Goal: Obtain resource: Download file/media

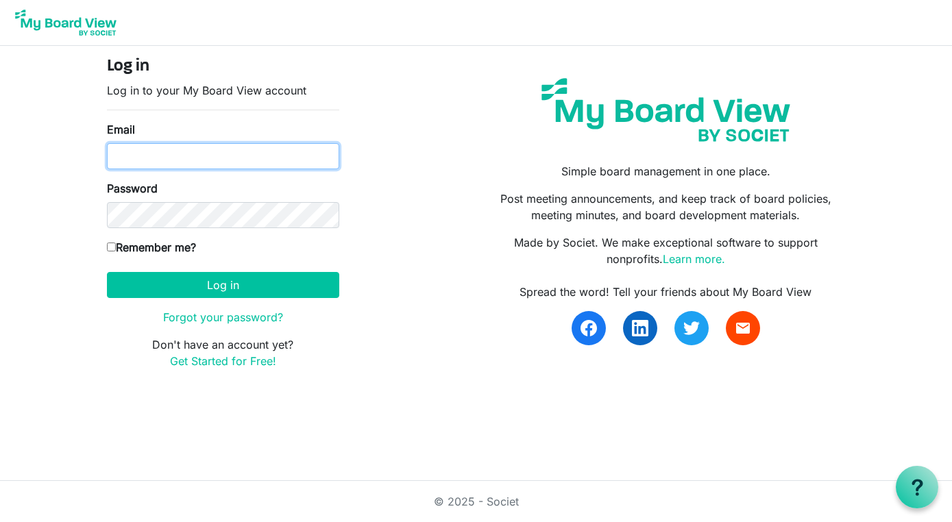
type input "nicole@nicolepelan.com"
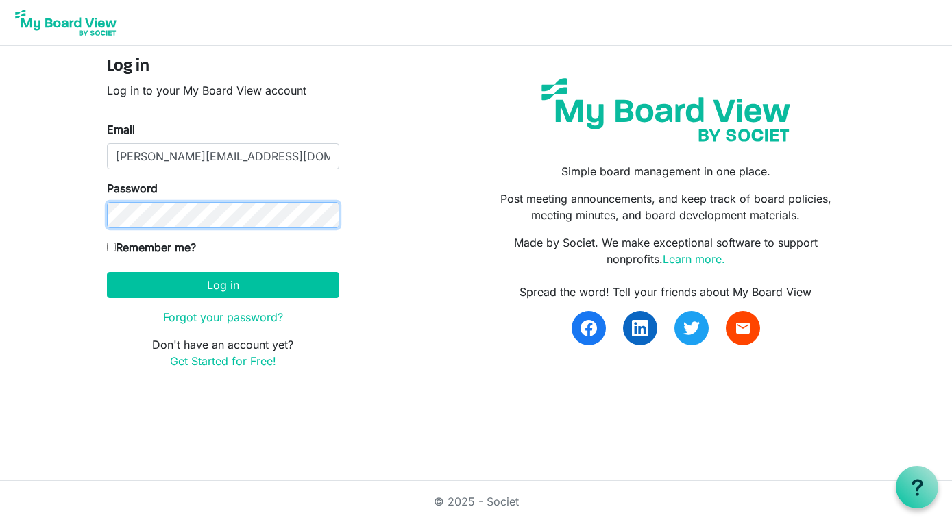
click at [223, 284] on button "Log in" at bounding box center [223, 285] width 232 height 26
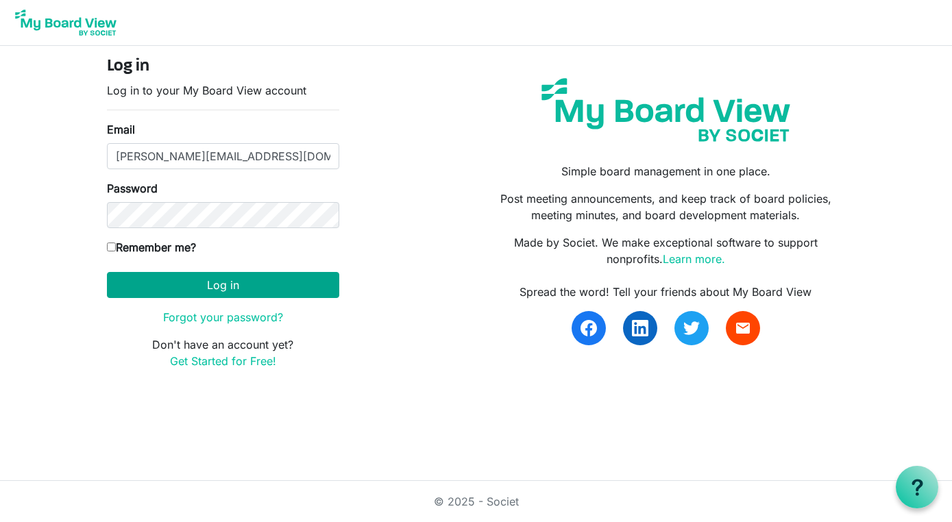
click at [219, 280] on button "Log in" at bounding box center [223, 285] width 232 height 26
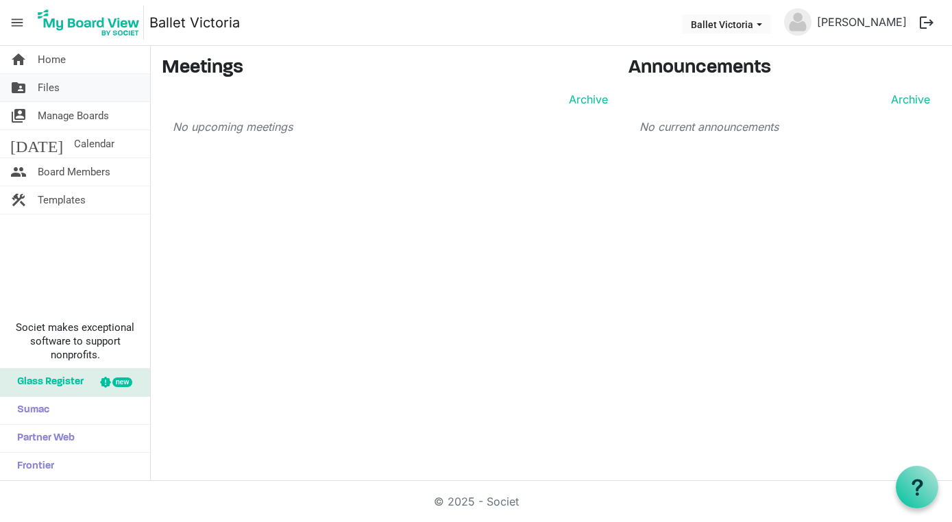
click at [82, 86] on link "folder_shared Files" at bounding box center [75, 87] width 150 height 27
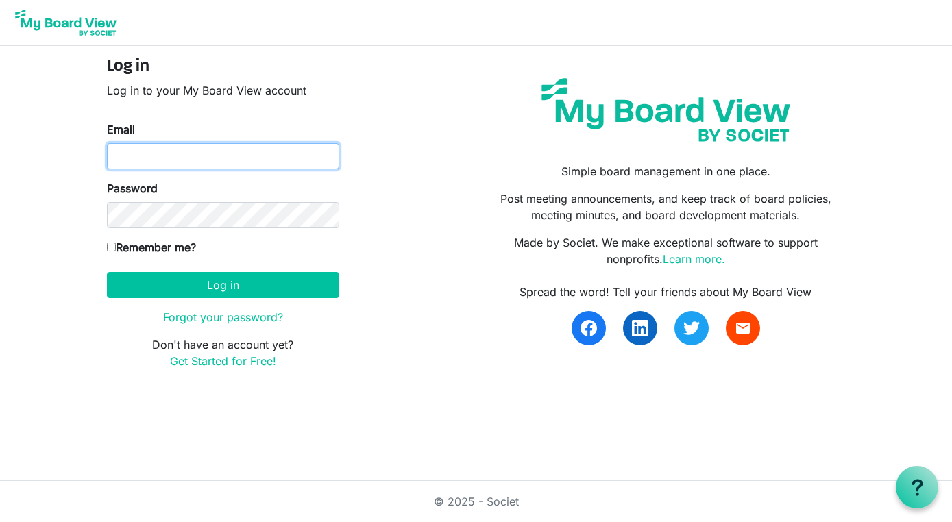
type input "nicole@nicolepelan.com"
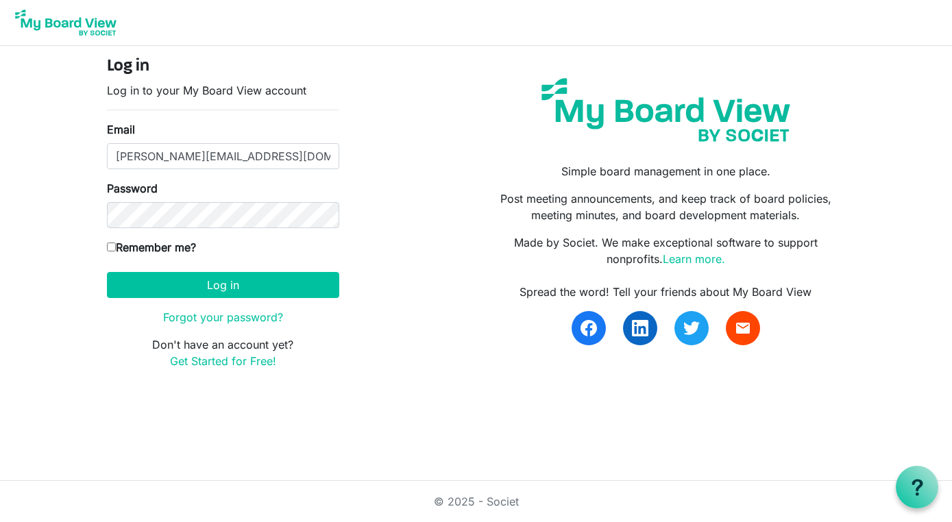
click at [111, 251] on input "Remember me?" at bounding box center [111, 247] width 9 height 9
checkbox input "true"
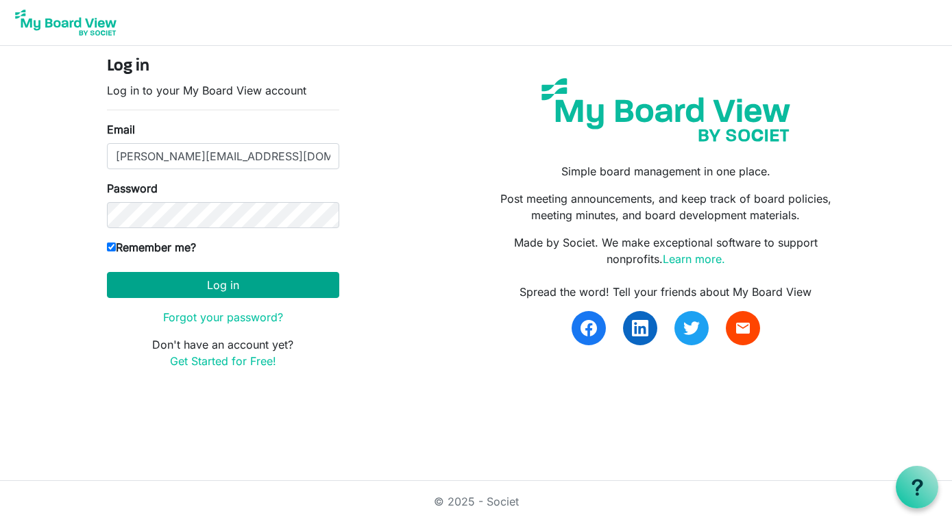
click at [212, 282] on button "Log in" at bounding box center [223, 285] width 232 height 26
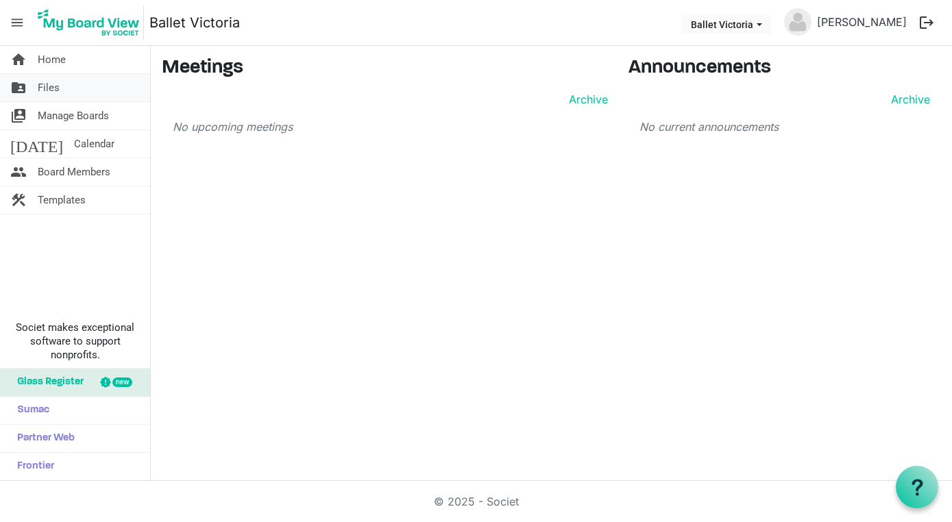
click at [42, 84] on span "Files" at bounding box center [49, 87] width 22 height 27
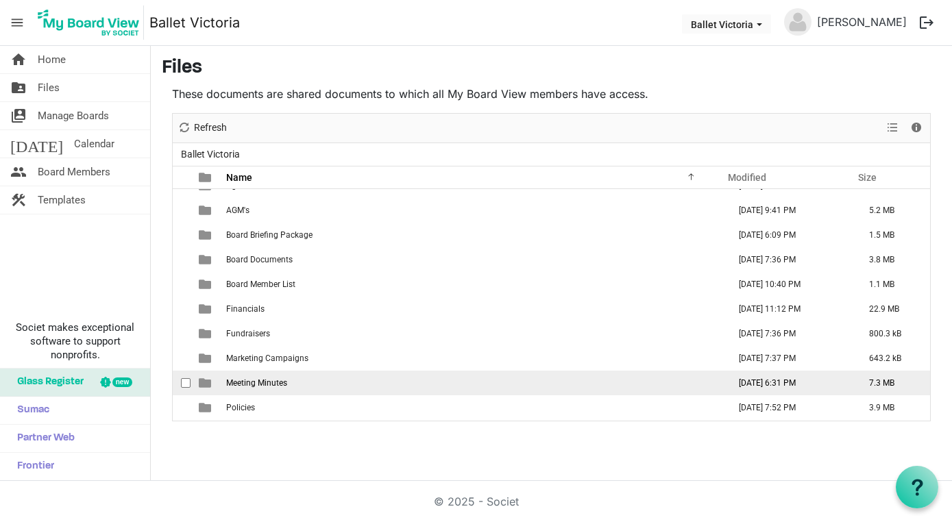
scroll to position [16, 0]
click at [319, 379] on td "Meeting Minutes" at bounding box center [473, 383] width 502 height 25
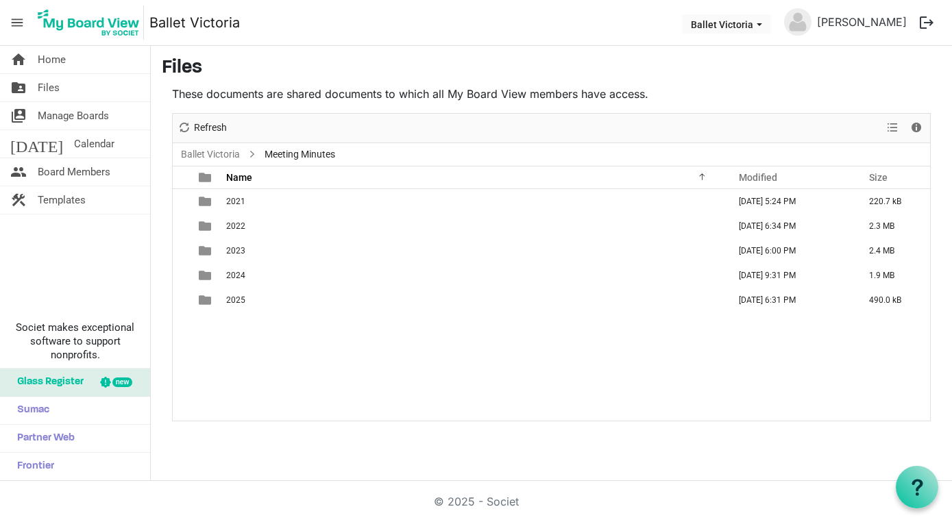
scroll to position [0, 0]
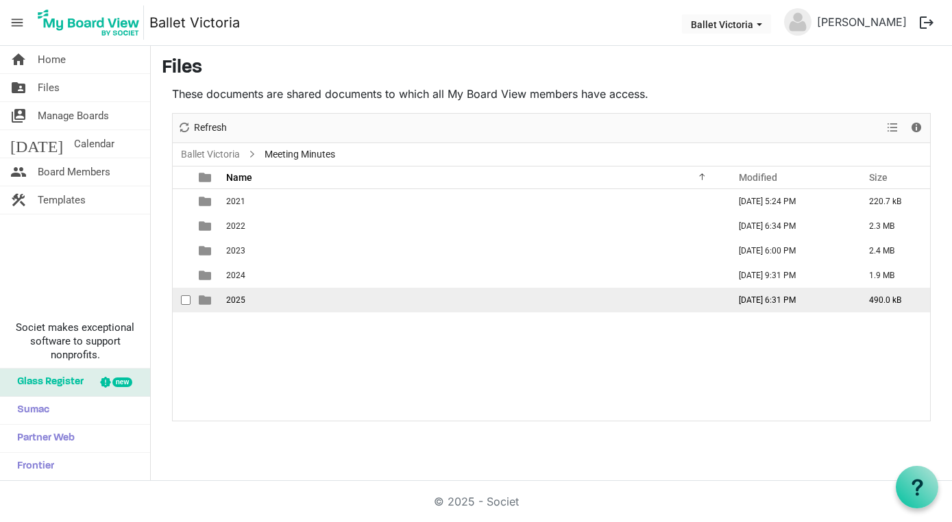
click at [282, 296] on td "2025" at bounding box center [473, 300] width 502 height 25
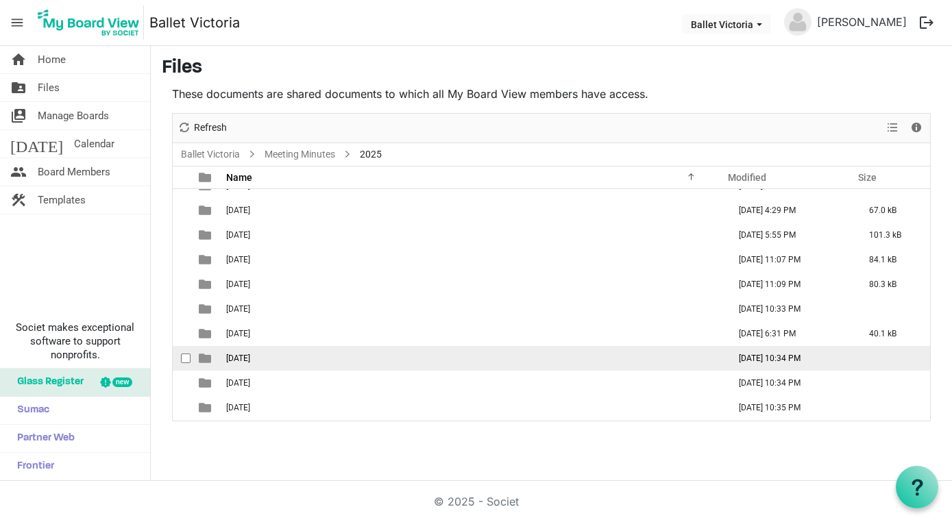
scroll to position [40, 0]
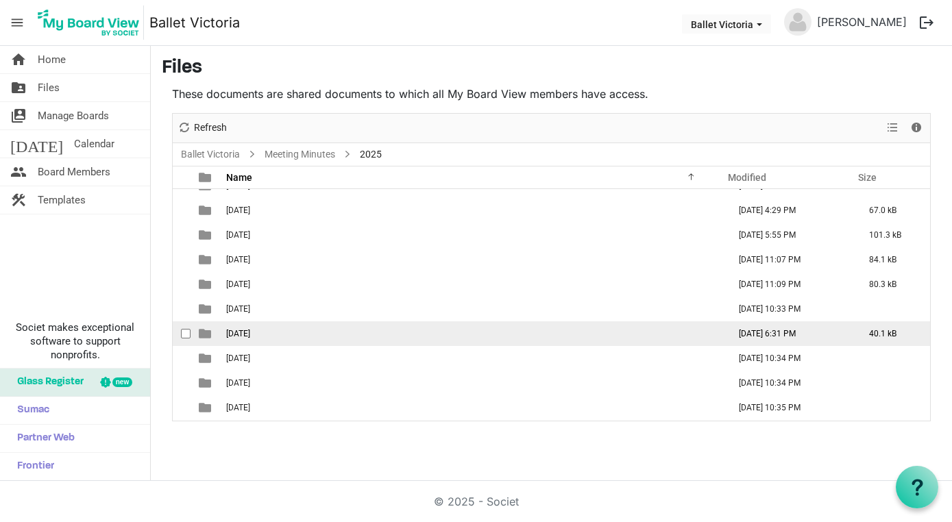
click at [277, 333] on td "08 August" at bounding box center [473, 333] width 502 height 25
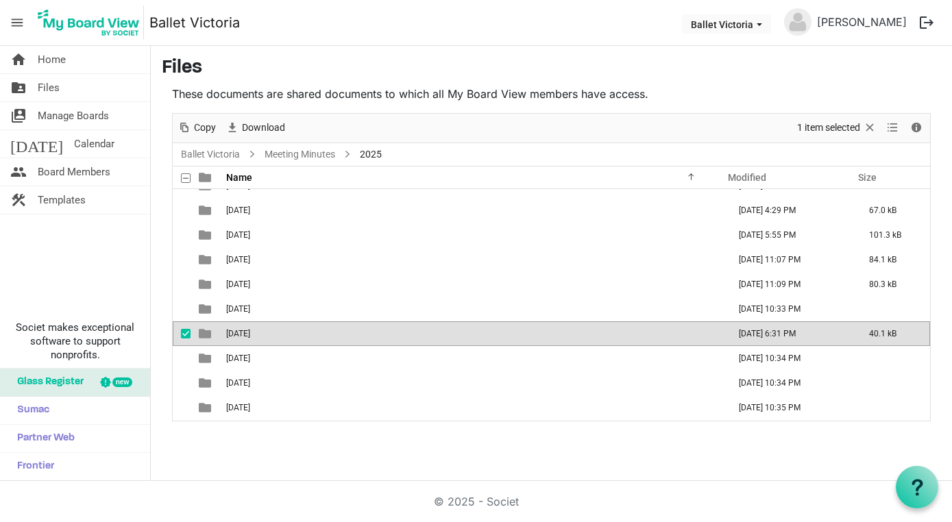
click at [277, 333] on td "08 August" at bounding box center [473, 333] width 502 height 25
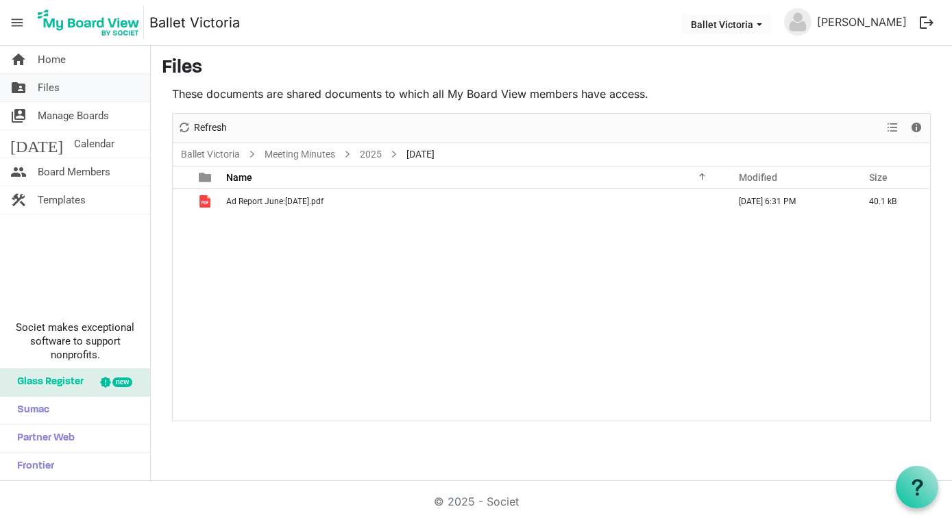
click at [93, 88] on link "folder_shared Files" at bounding box center [75, 87] width 150 height 27
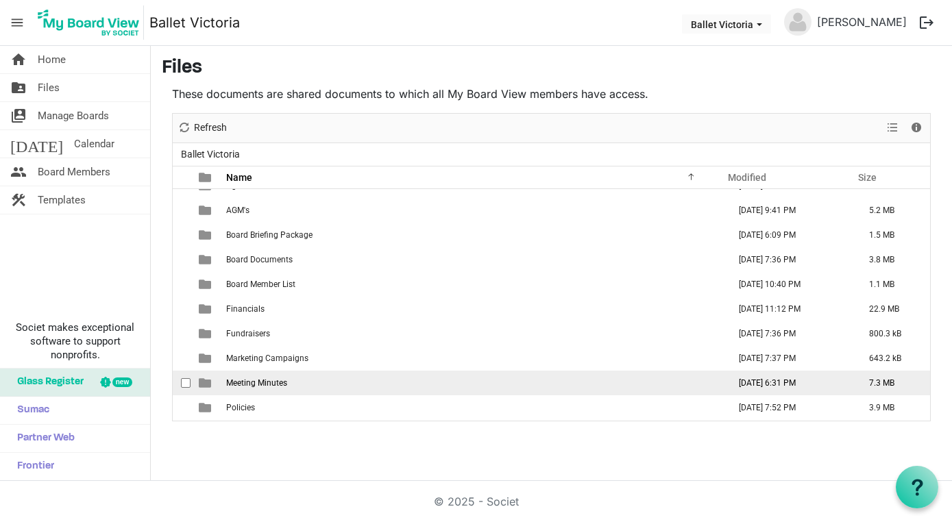
scroll to position [16, 0]
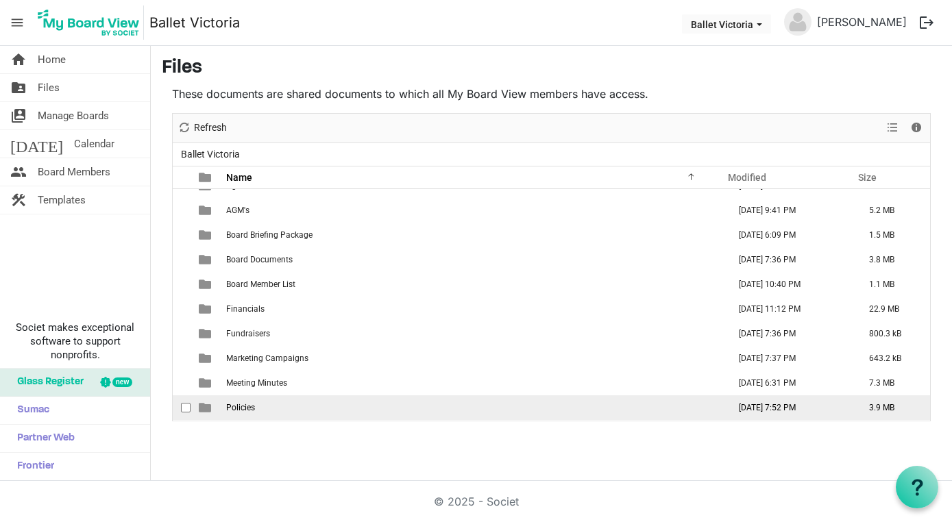
click at [244, 404] on span "Policies" at bounding box center [240, 408] width 29 height 10
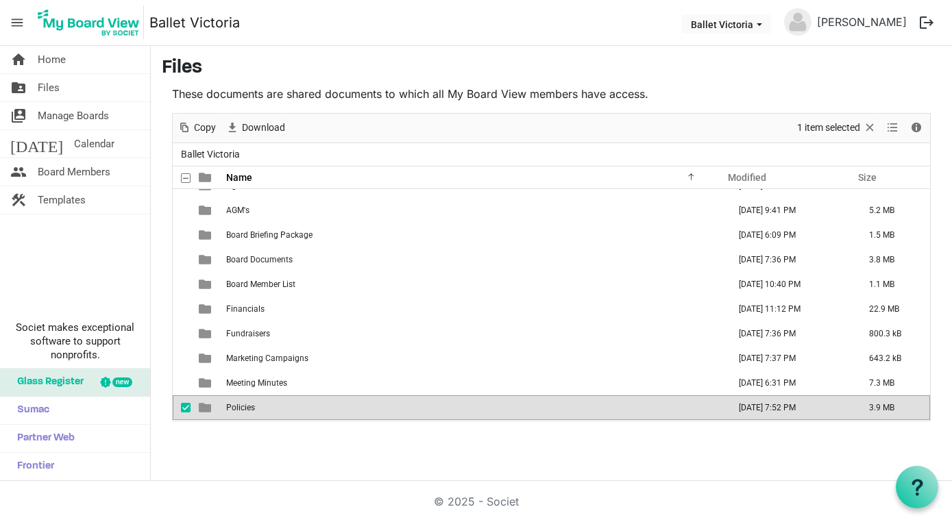
click at [244, 404] on span "Policies" at bounding box center [240, 408] width 29 height 10
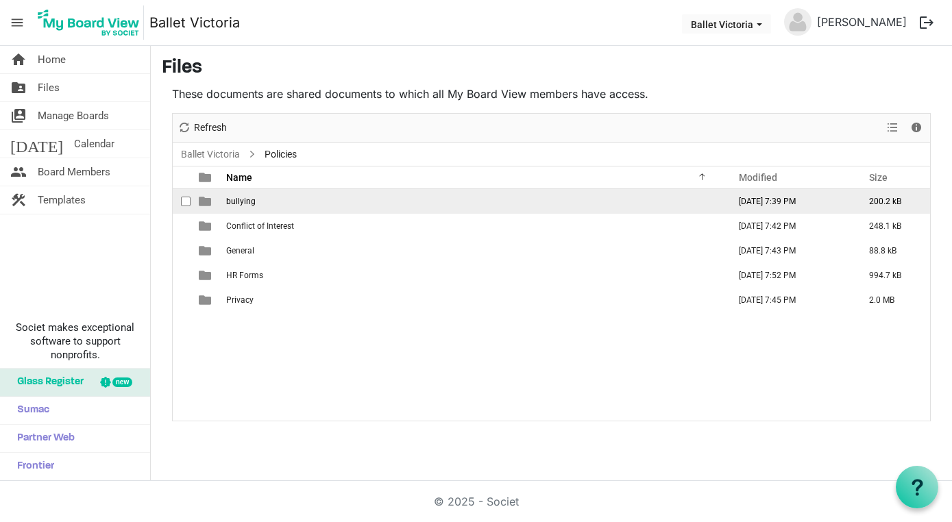
click at [254, 202] on span "bullying" at bounding box center [240, 202] width 29 height 10
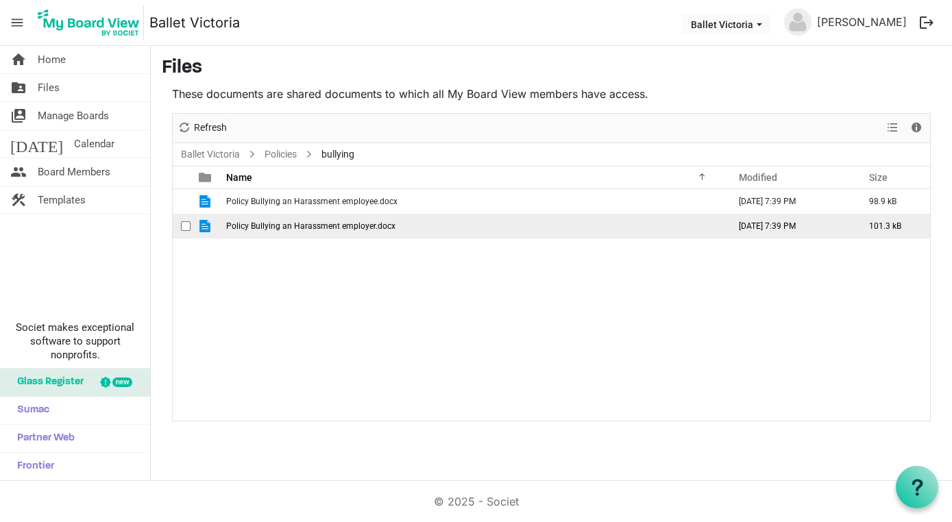
click at [319, 221] on span "Policy Bullying an Harassment employer.docx" at bounding box center [310, 226] width 169 height 10
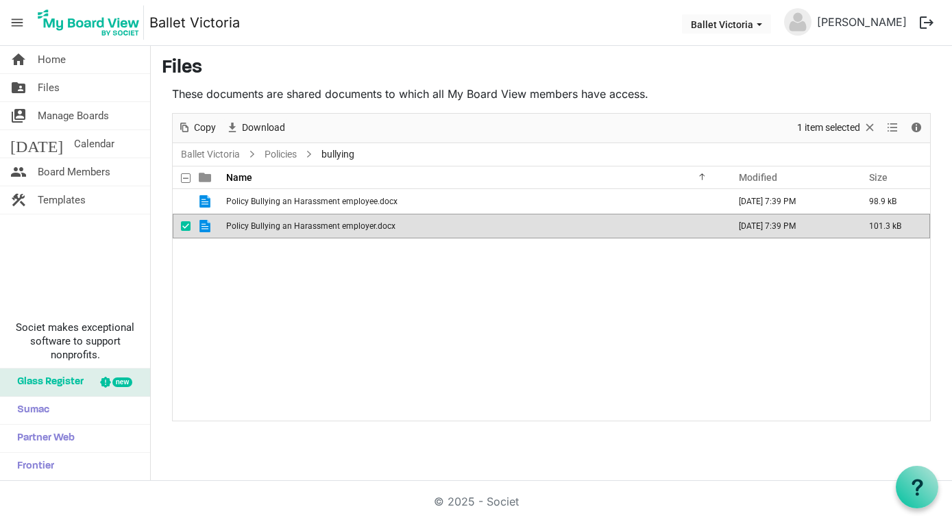
click at [319, 221] on span "Policy Bullying an Harassment employer.docx" at bounding box center [310, 226] width 169 height 10
click at [284, 151] on link "Policies" at bounding box center [281, 154] width 38 height 17
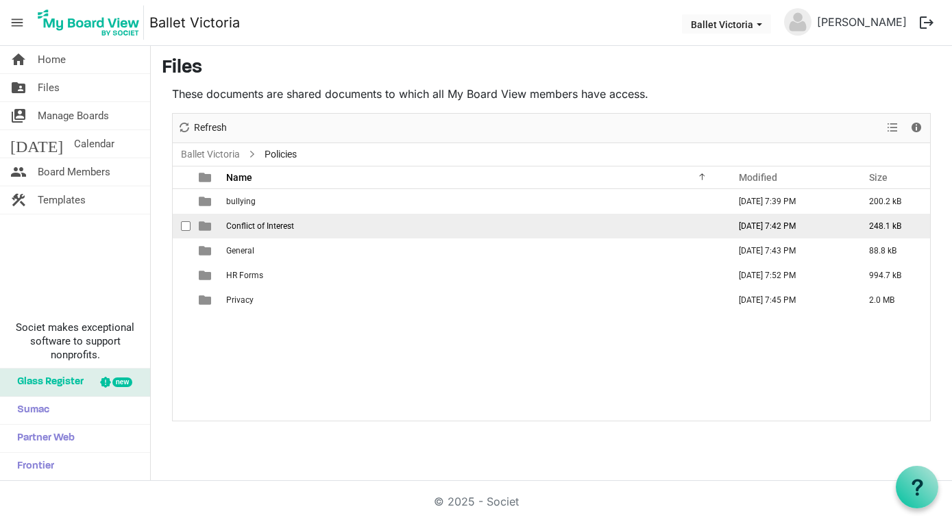
click at [274, 225] on span "Conflict of Interest" at bounding box center [260, 226] width 68 height 10
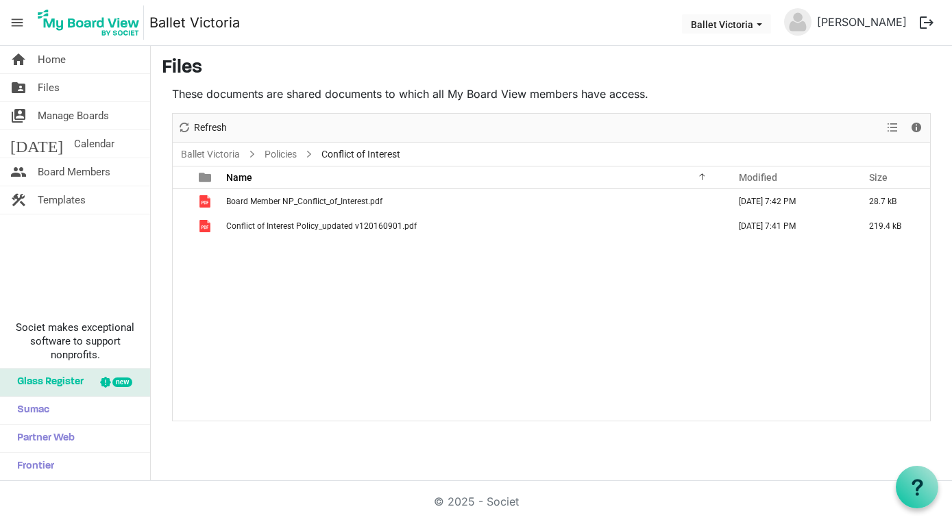
click at [274, 225] on span "Conflict of Interest Policy_updated v120160901.pdf" at bounding box center [321, 226] width 191 height 10
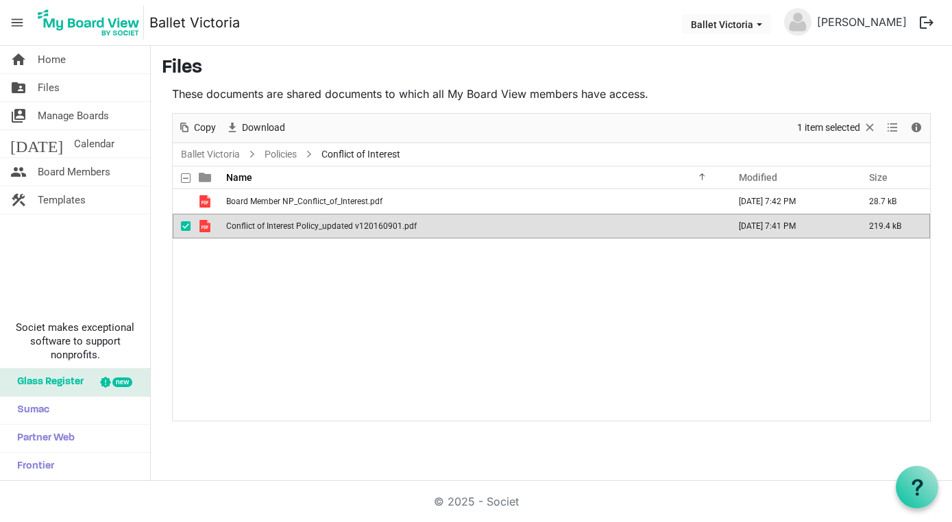
click at [274, 225] on span "Conflict of Interest Policy_updated v120160901.pdf" at bounding box center [321, 226] width 191 height 10
click at [284, 152] on link "Policies" at bounding box center [281, 154] width 38 height 17
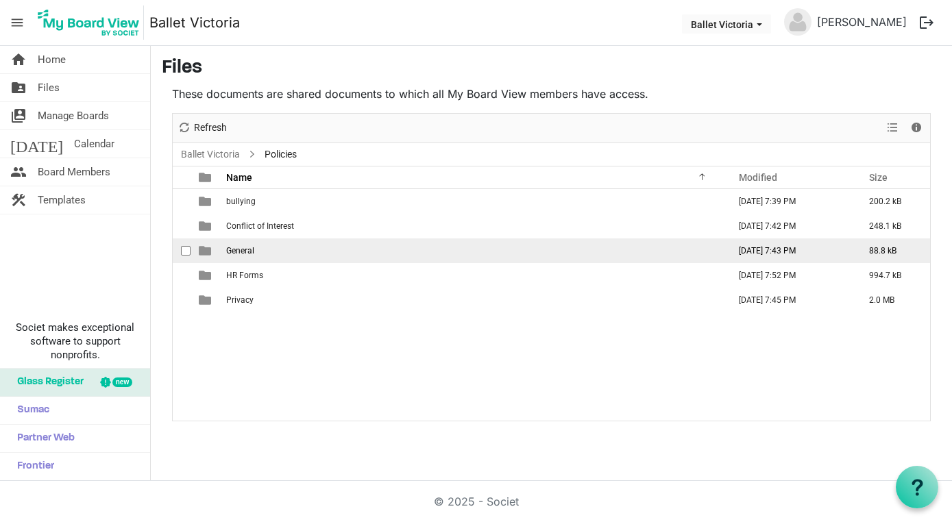
click at [254, 253] on span "General" at bounding box center [240, 251] width 28 height 10
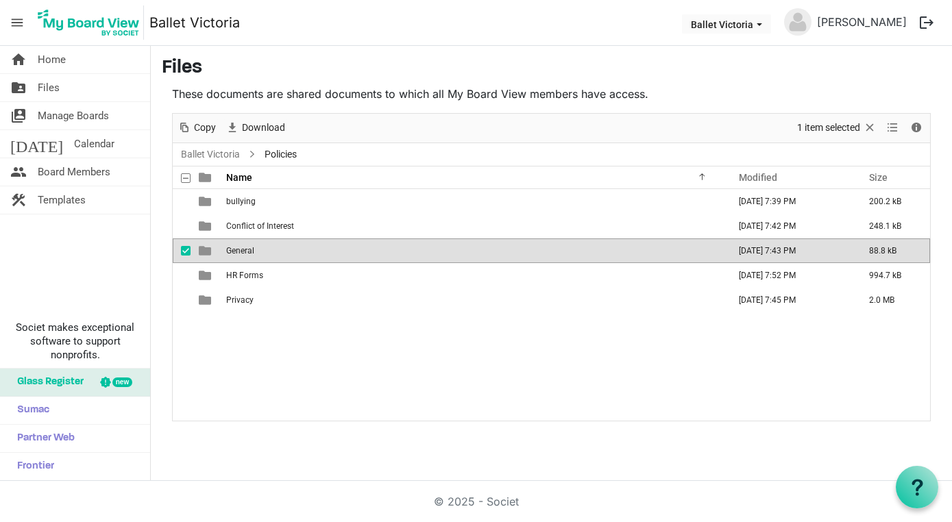
click at [254, 253] on span "General" at bounding box center [240, 251] width 28 height 10
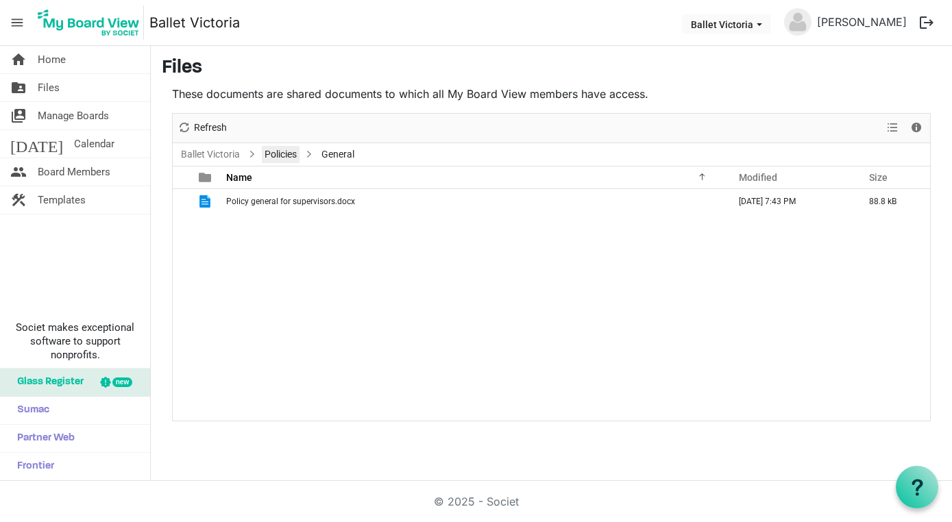
click at [280, 154] on link "Policies" at bounding box center [281, 154] width 38 height 17
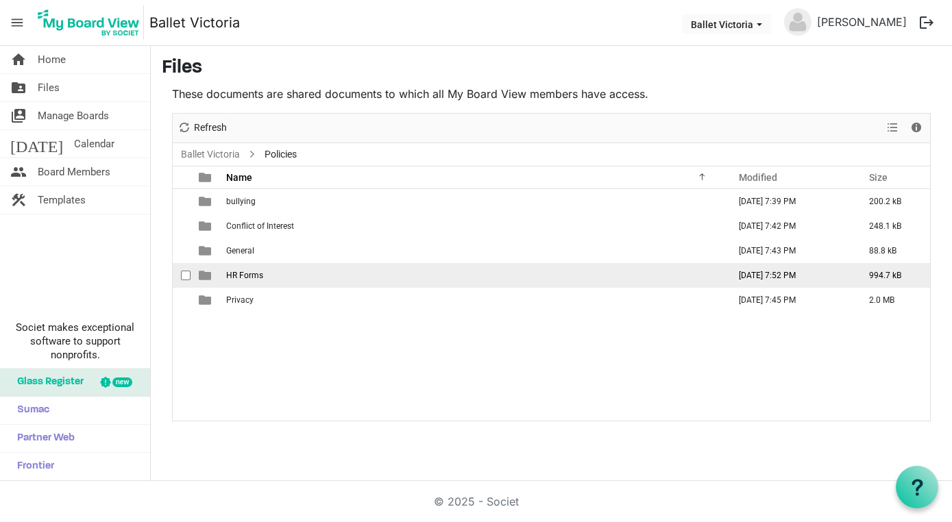
click at [254, 271] on span "HR Forms" at bounding box center [244, 276] width 37 height 10
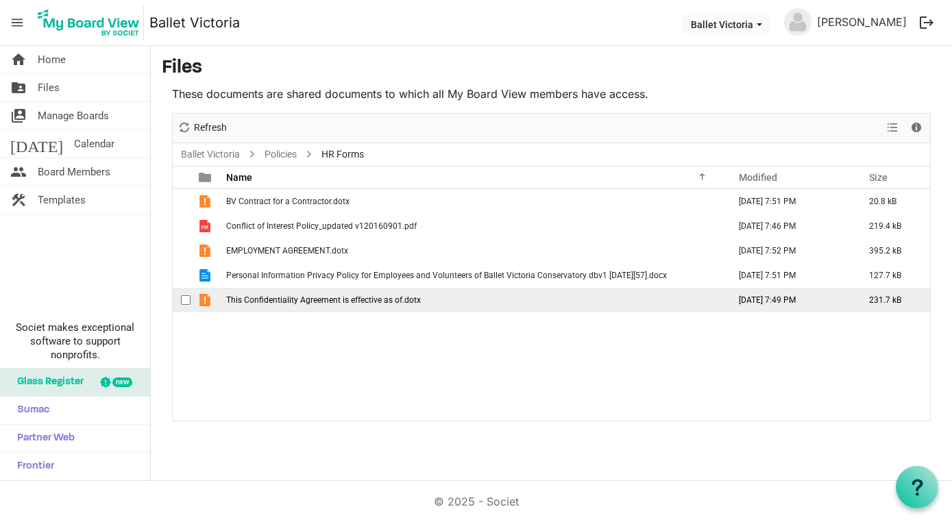
click at [284, 298] on span "This Confidentiality Agreement is effective as of.dotx" at bounding box center [323, 300] width 195 height 10
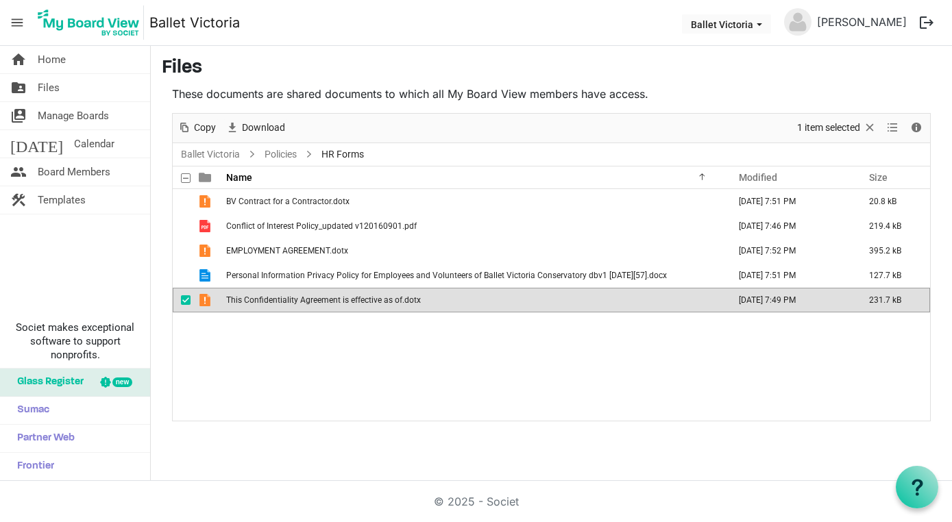
click at [352, 346] on div "BV Contract for a Contractor.dotx [DATE] 7:51 PM 20.8 kB Conflict of Interest P…" at bounding box center [551, 304] width 757 height 231
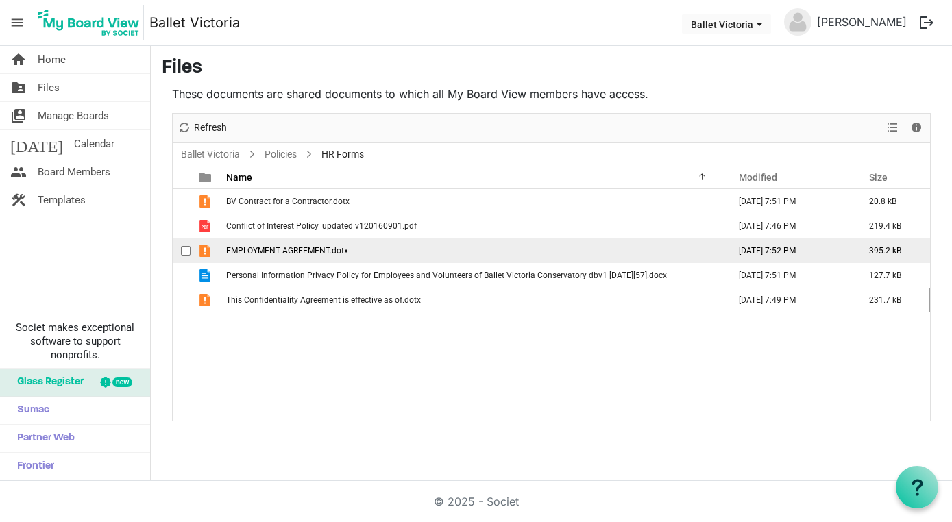
click at [334, 250] on span "EMPLOYMENT AGREEMENT.dotx" at bounding box center [287, 251] width 122 height 10
click at [357, 250] on td "EMPLOYMENT AGREEMENT.dotx" at bounding box center [473, 251] width 502 height 25
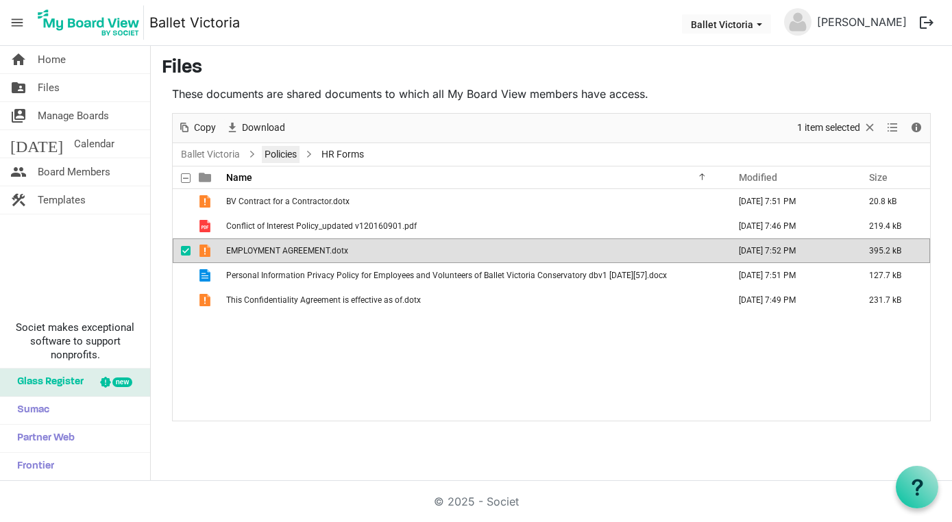
click at [275, 154] on link "Policies" at bounding box center [281, 154] width 38 height 17
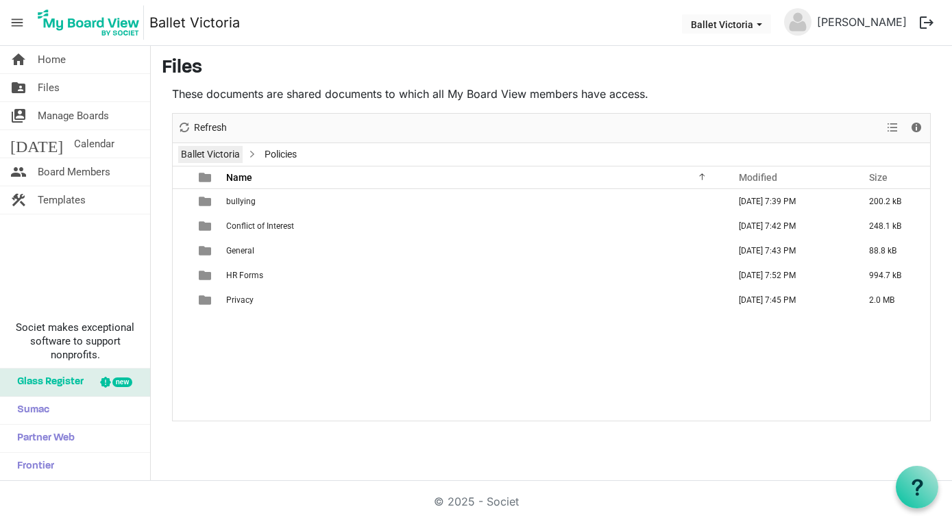
click at [223, 149] on link "Ballet Victoria" at bounding box center [210, 154] width 64 height 17
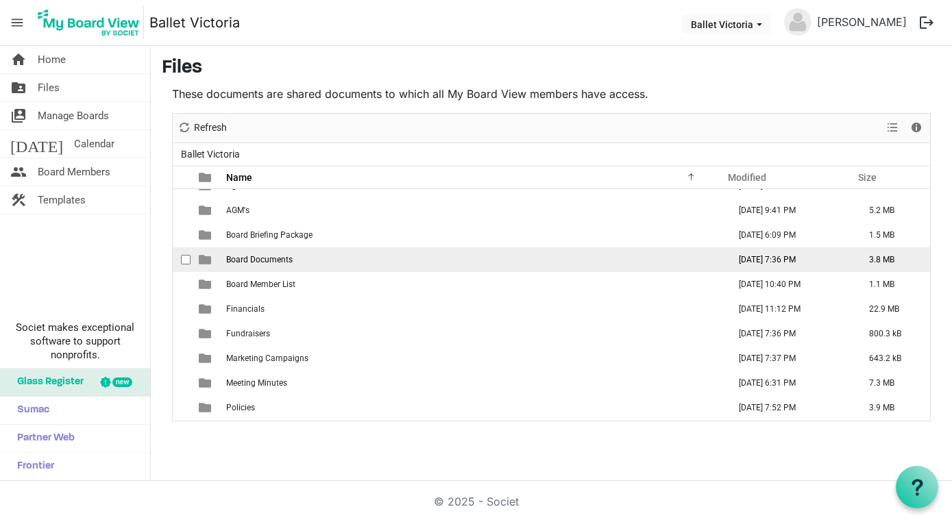
scroll to position [16, 0]
click at [279, 259] on span "Board Documents" at bounding box center [259, 260] width 66 height 10
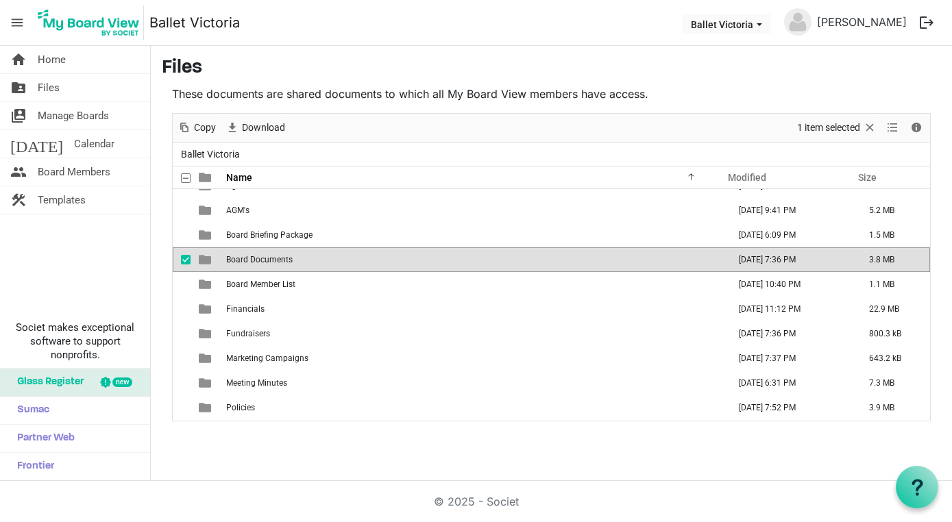
click at [279, 259] on span "Board Documents" at bounding box center [259, 260] width 66 height 10
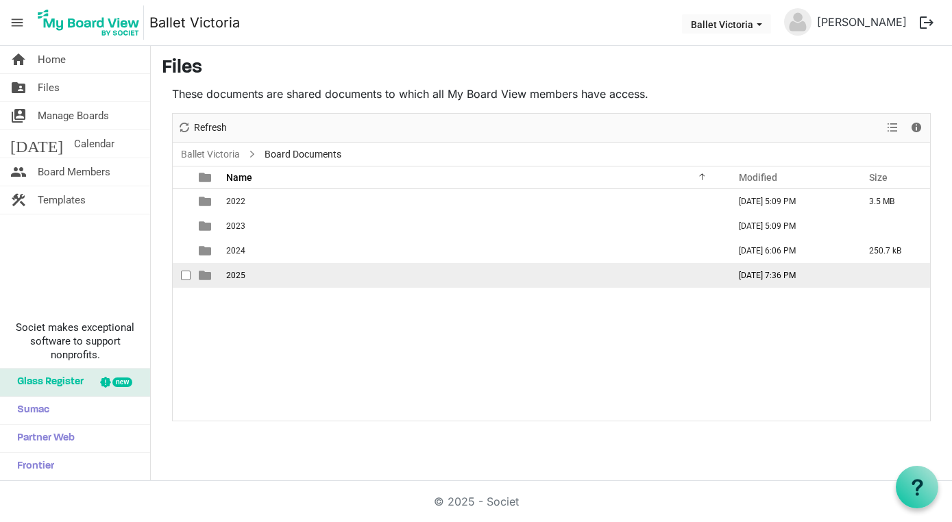
click at [273, 274] on td "2025" at bounding box center [473, 275] width 502 height 25
